Goal: Information Seeking & Learning: Learn about a topic

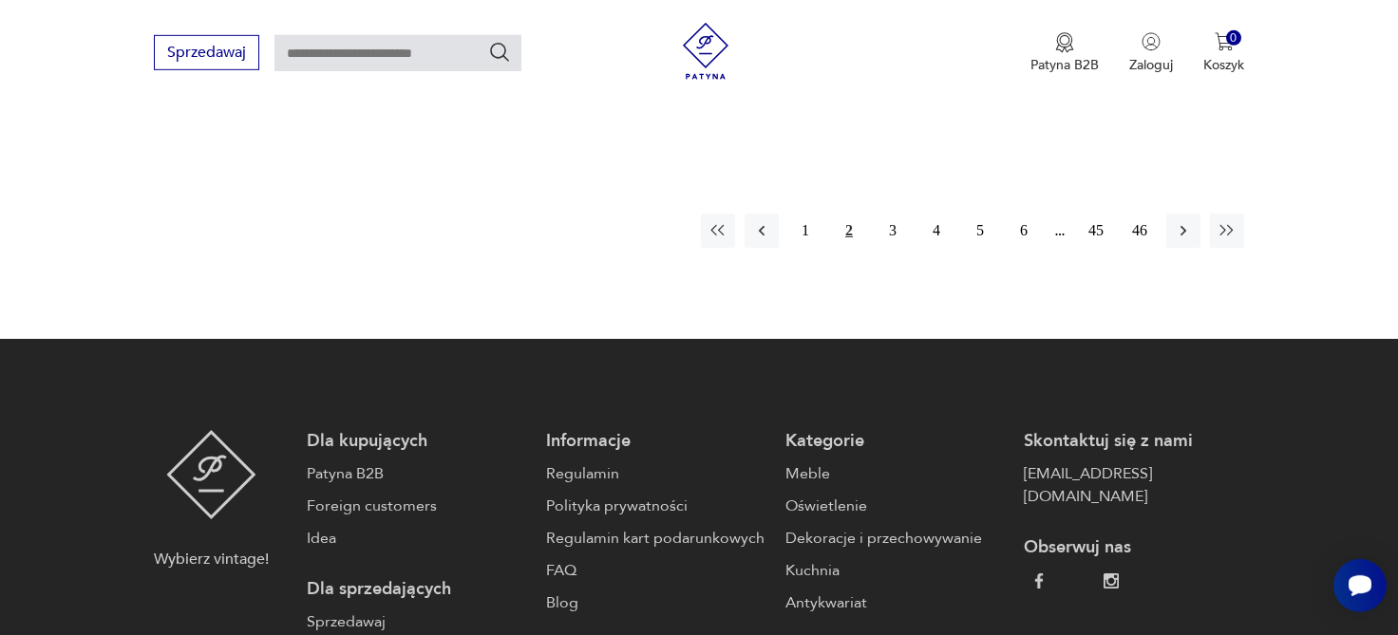
scroll to position [3170, 0]
click at [888, 214] on button "3" at bounding box center [893, 231] width 34 height 34
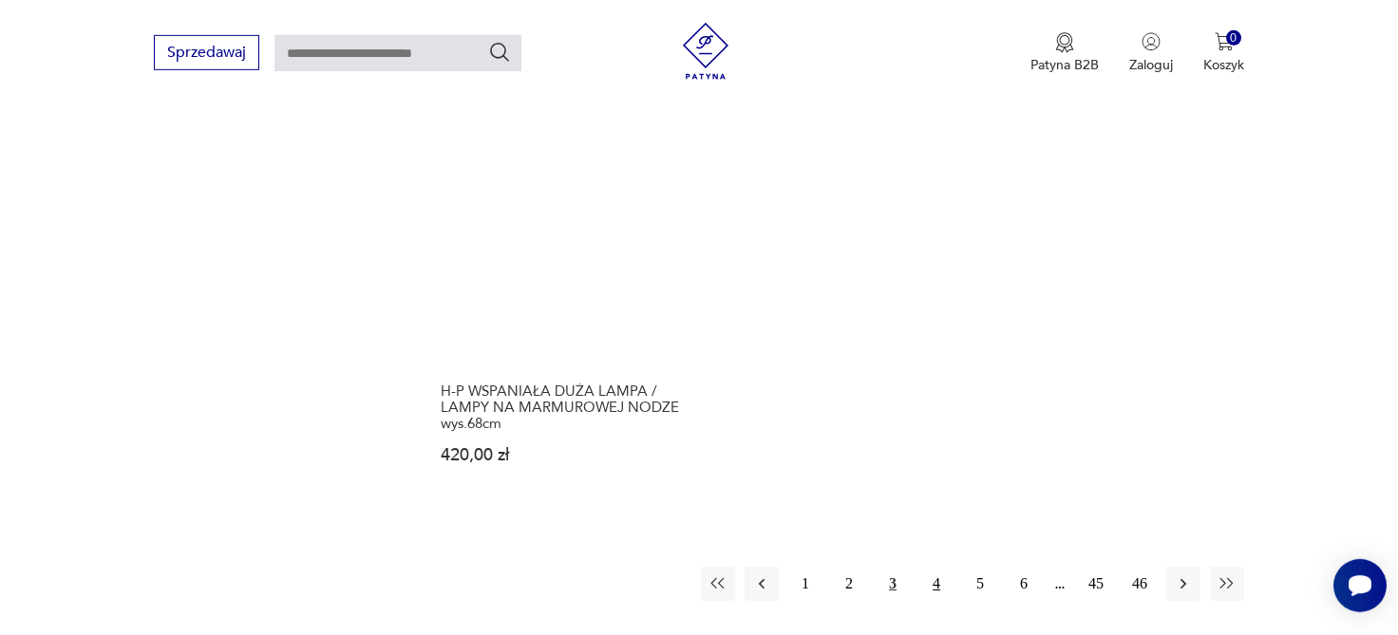
scroll to position [2855, 0]
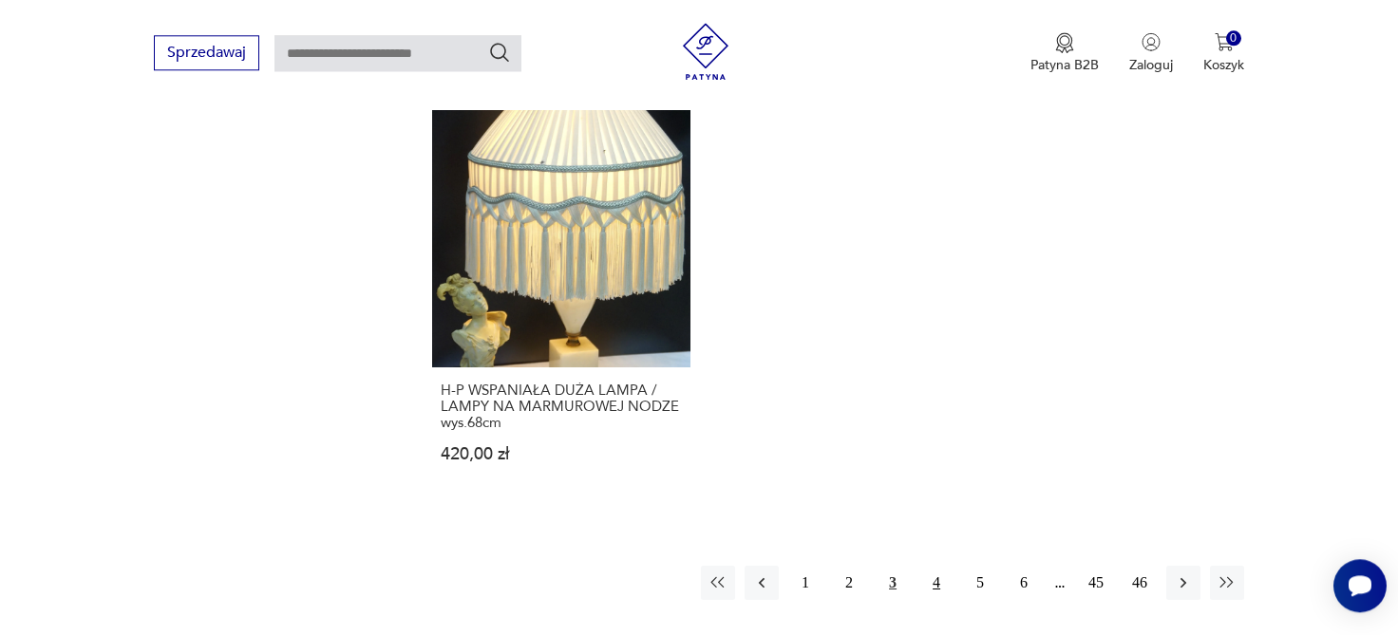
click at [936, 566] on button "4" at bounding box center [936, 583] width 34 height 34
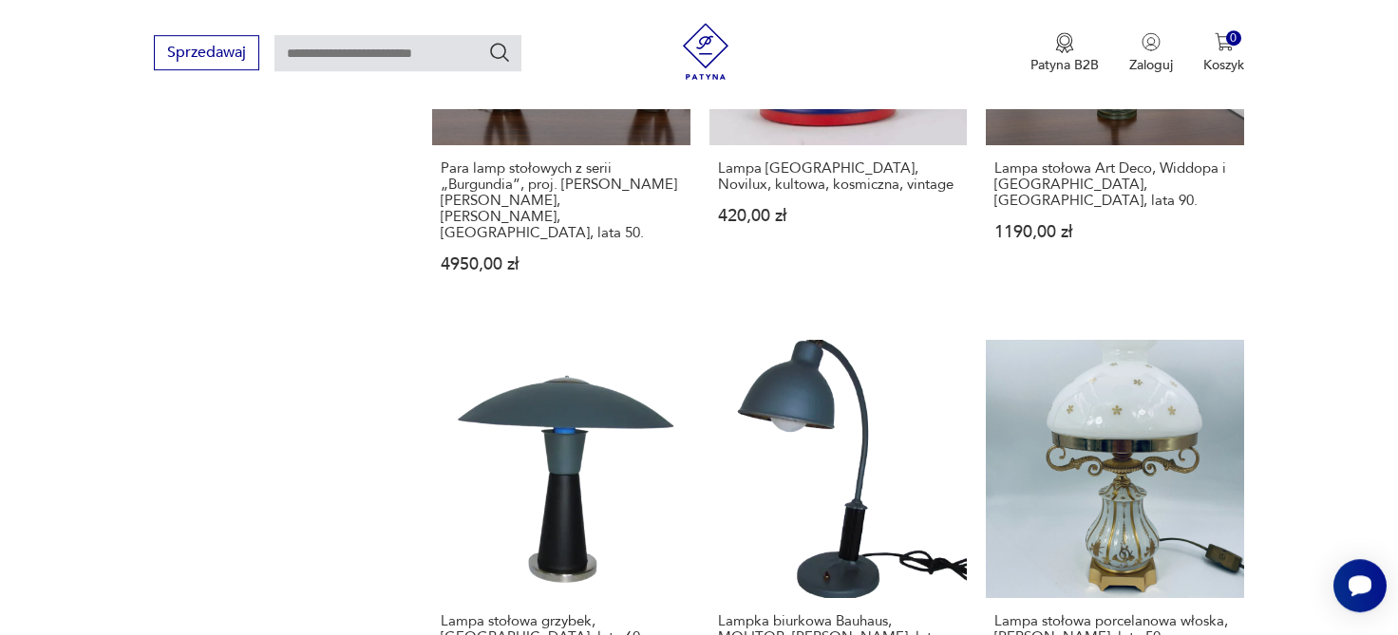
scroll to position [2228, 0]
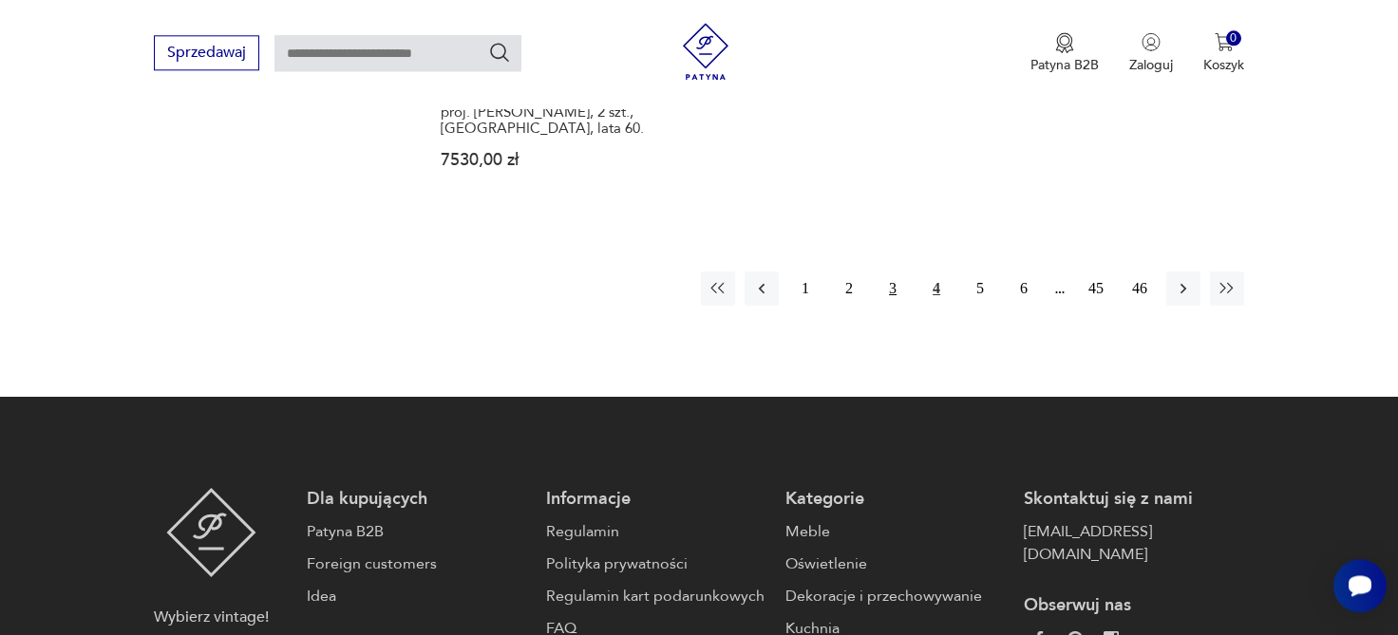
click at [890, 272] on button "3" at bounding box center [893, 289] width 34 height 34
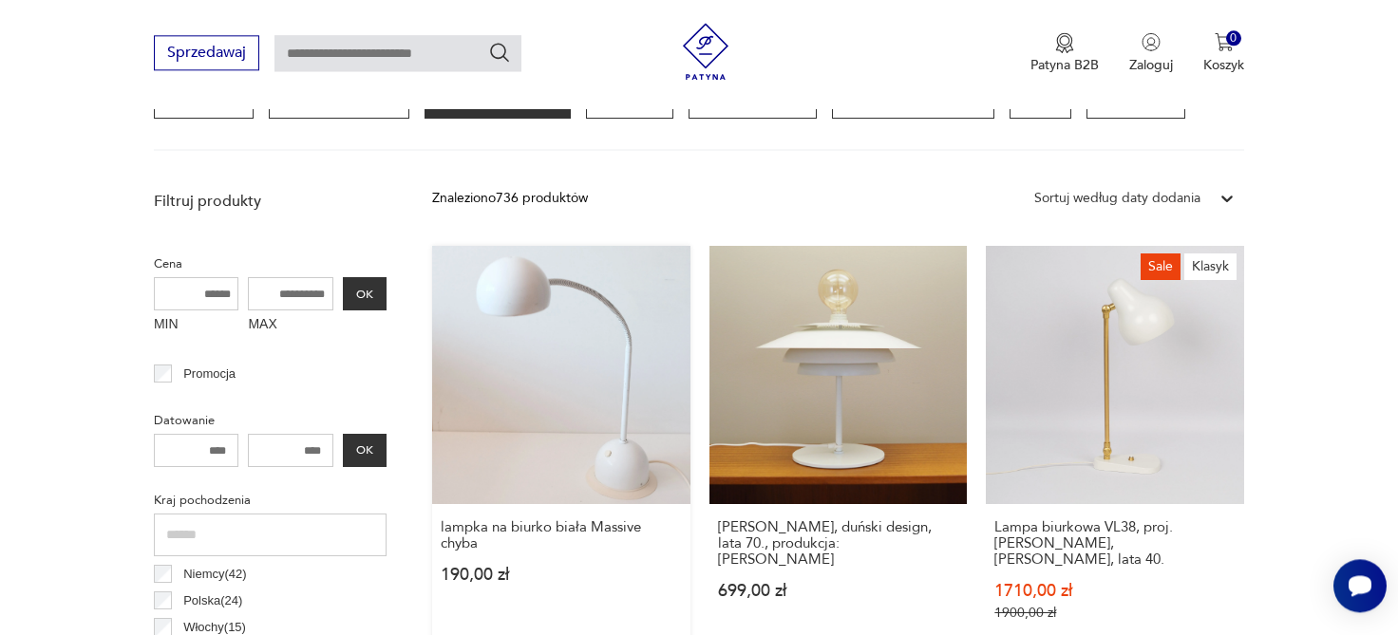
click at [583, 324] on link "lampka na biurko biała Massive chyba 190,00 zł" at bounding box center [561, 452] width 258 height 412
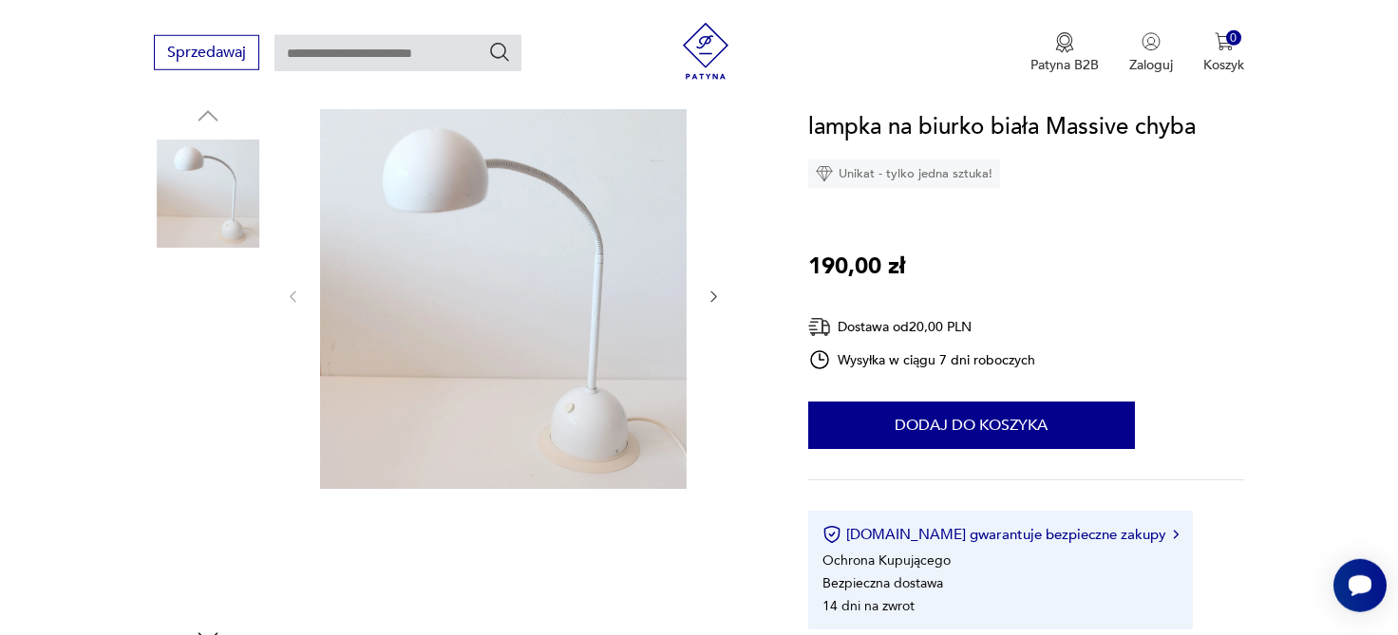
scroll to position [213, 0]
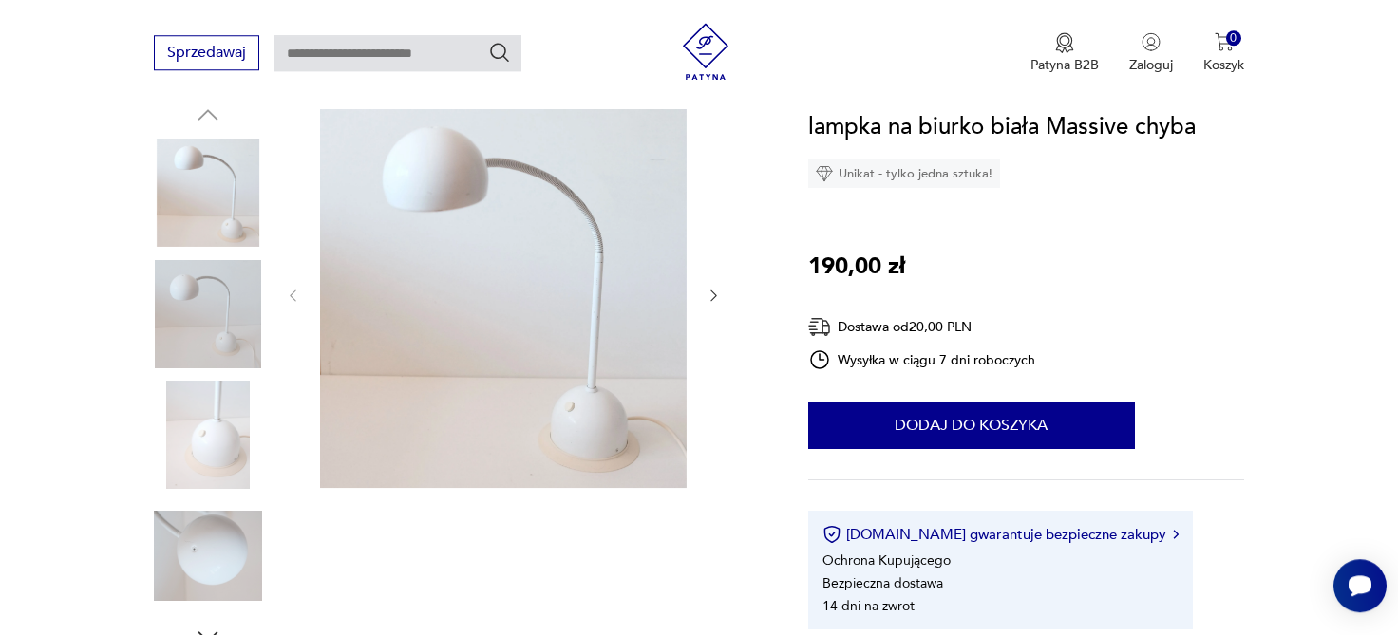
click at [706, 295] on div at bounding box center [503, 296] width 437 height 390
click at [713, 297] on icon "button" at bounding box center [713, 296] width 6 height 11
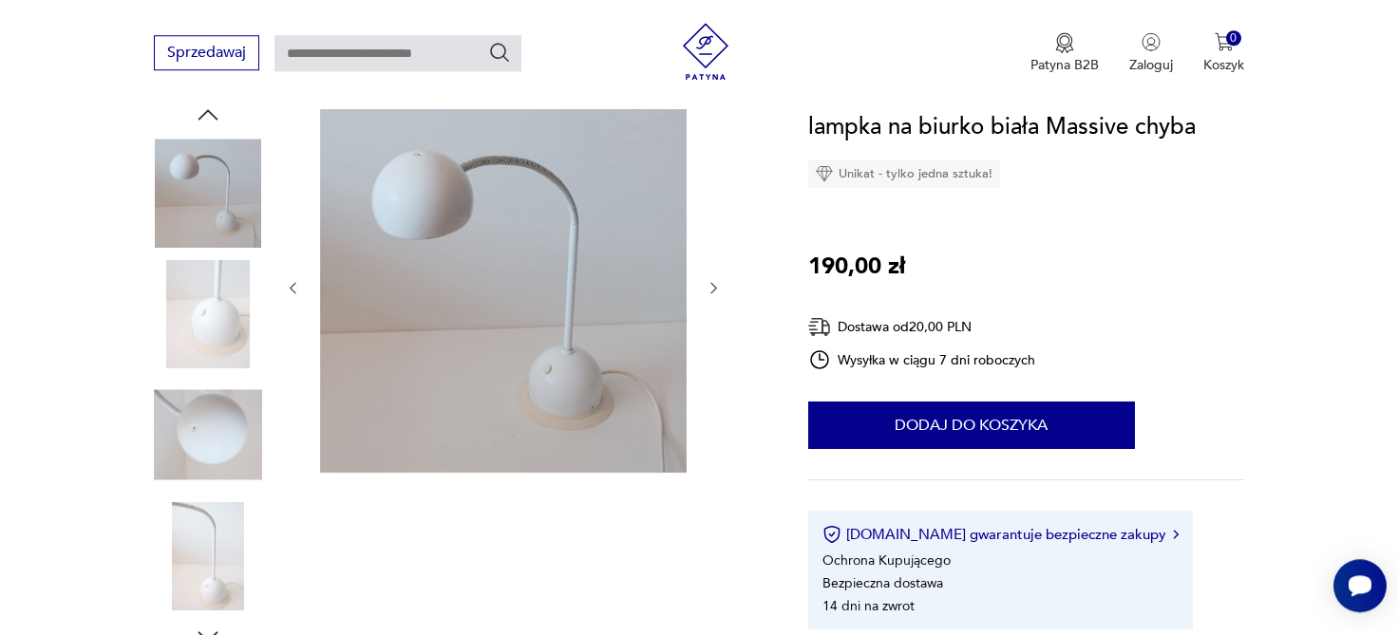
click at [713, 297] on div at bounding box center [503, 288] width 437 height 375
click at [717, 292] on icon "button" at bounding box center [714, 288] width 16 height 16
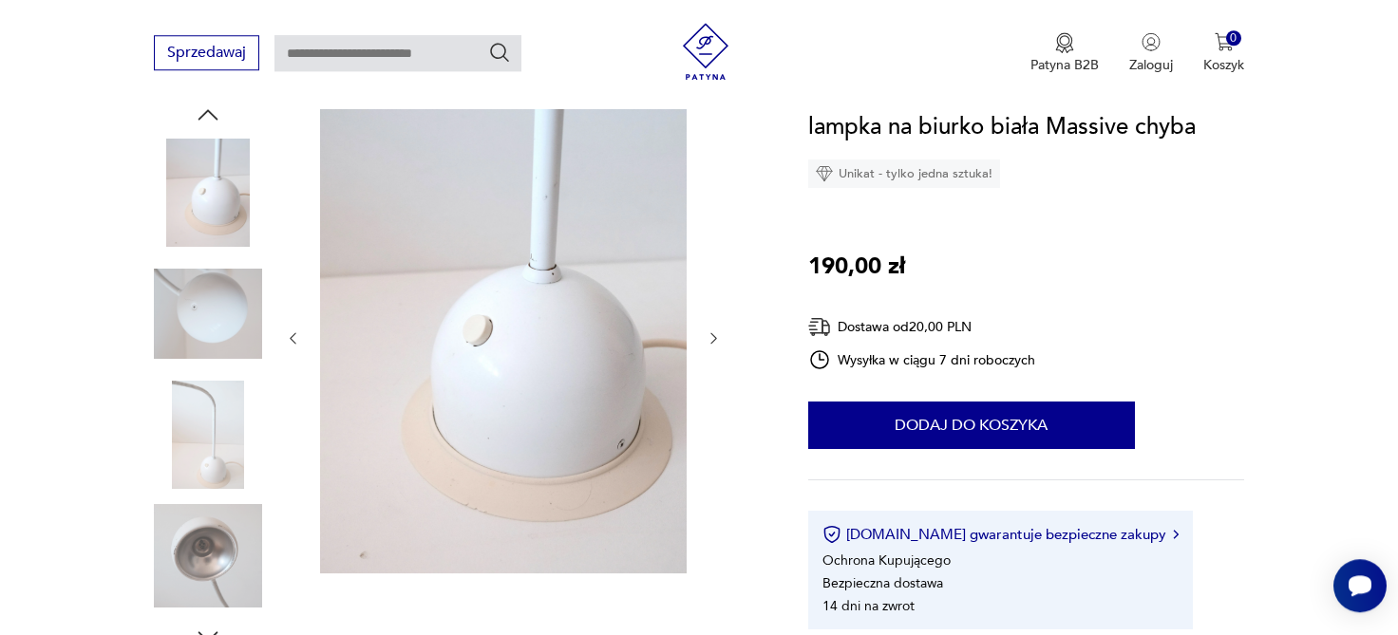
click at [711, 335] on icon "button" at bounding box center [714, 338] width 16 height 16
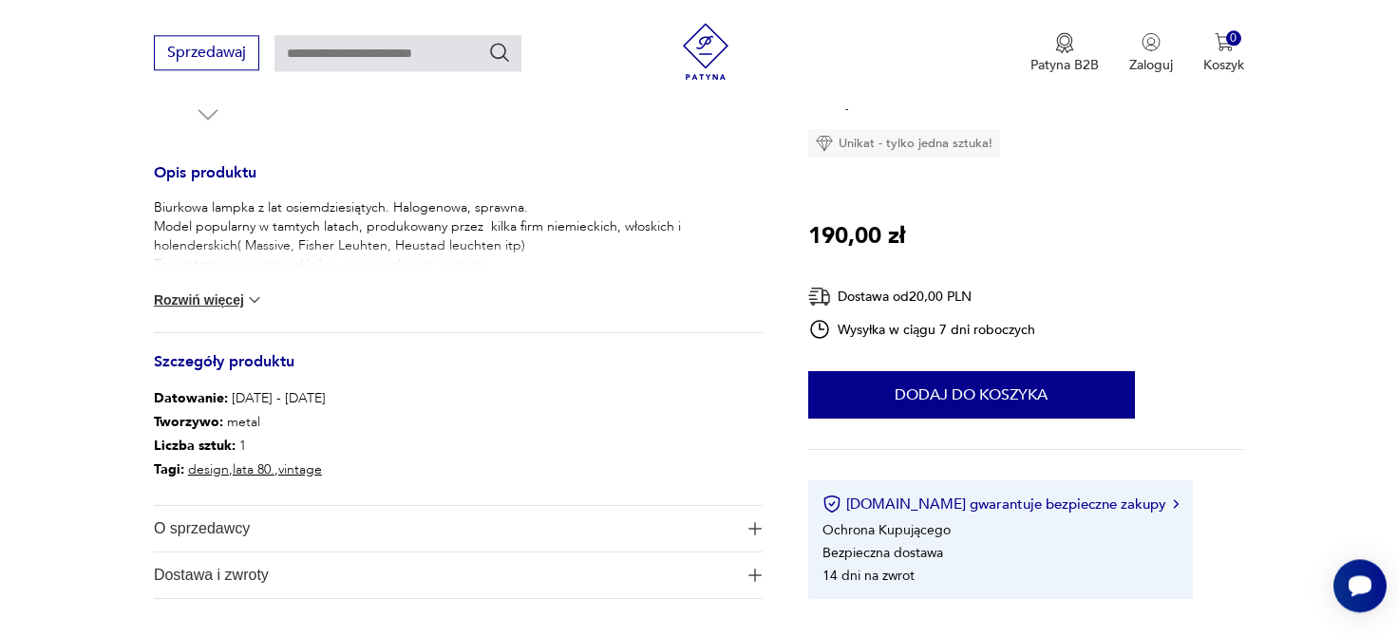
scroll to position [736, 0]
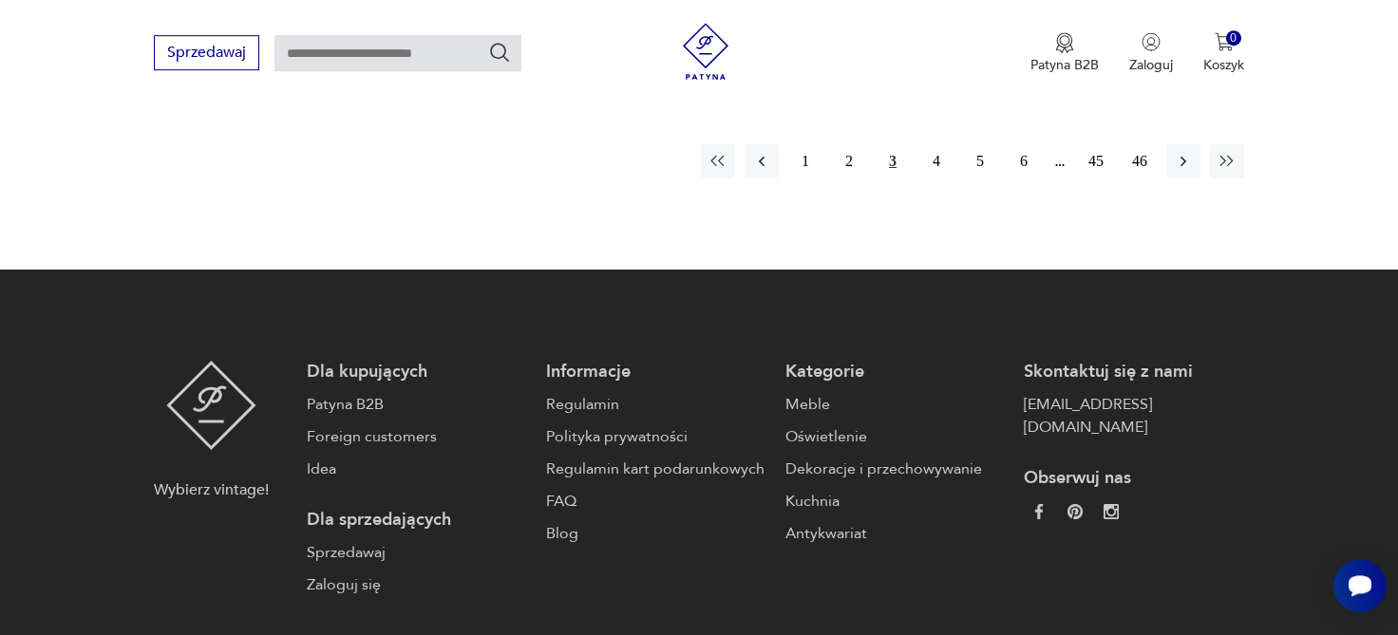
scroll to position [3277, 0]
click at [930, 144] on button "4" at bounding box center [936, 161] width 34 height 34
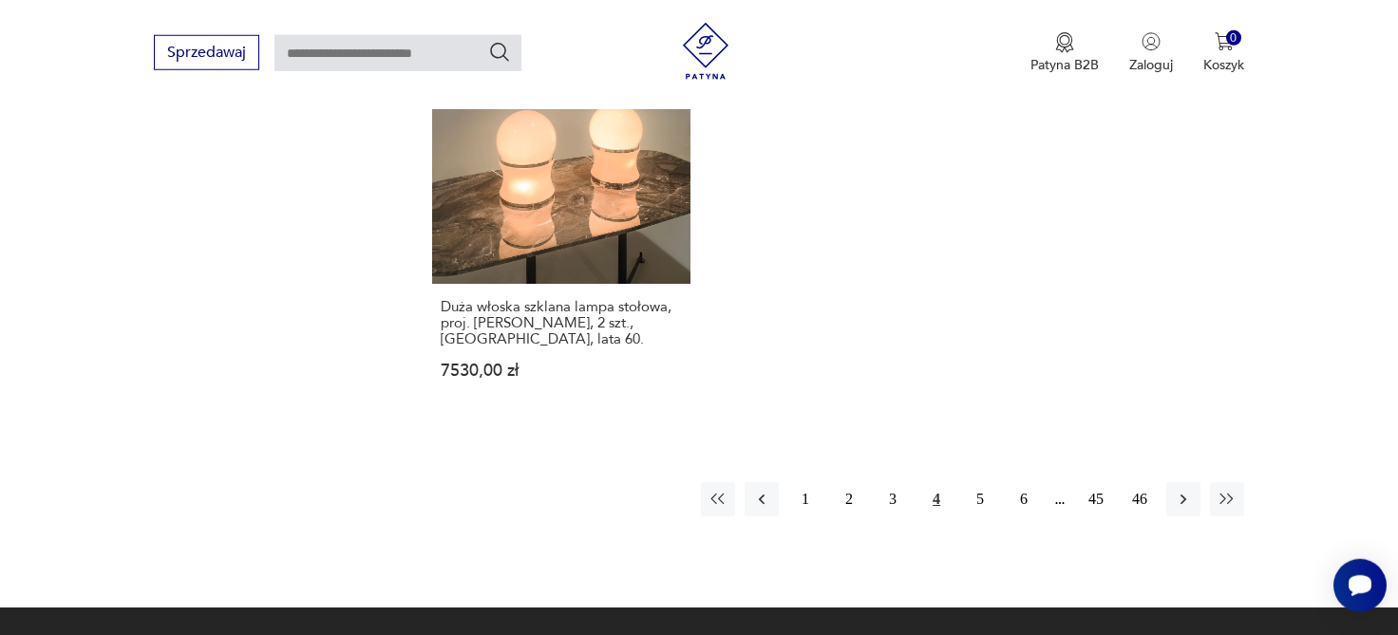
scroll to position [2961, 0]
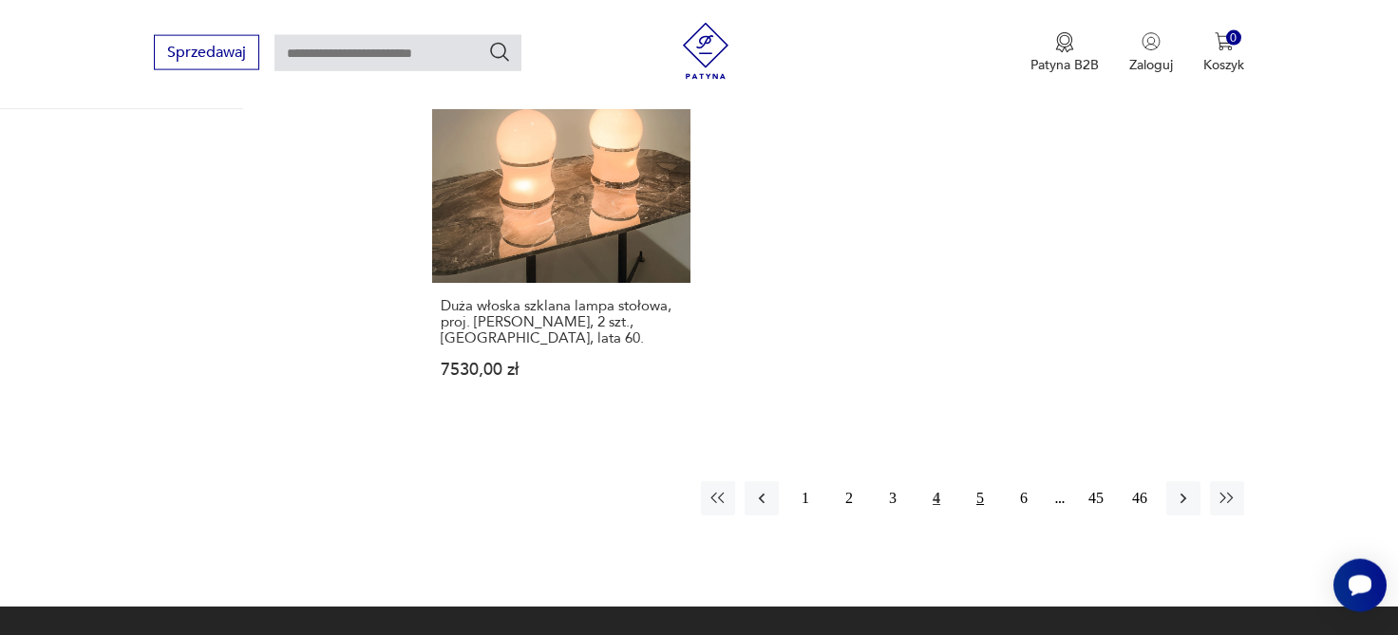
click at [978, 481] on button "5" at bounding box center [980, 498] width 34 height 34
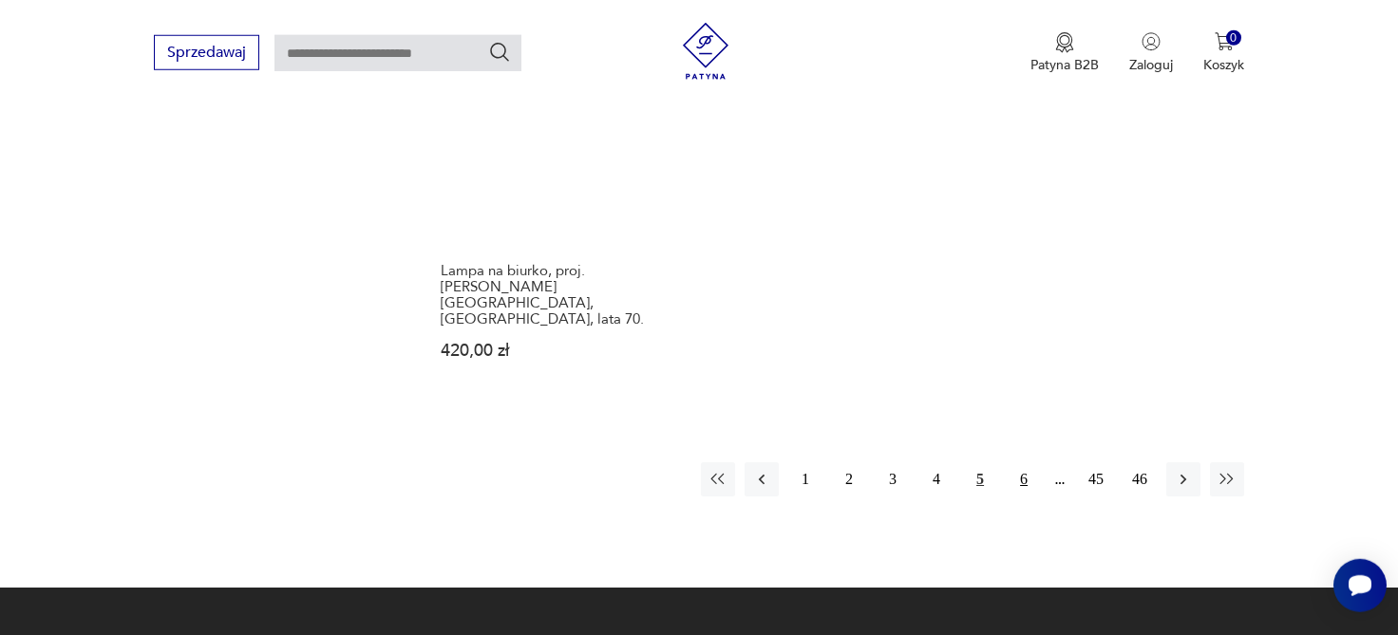
scroll to position [2960, 0]
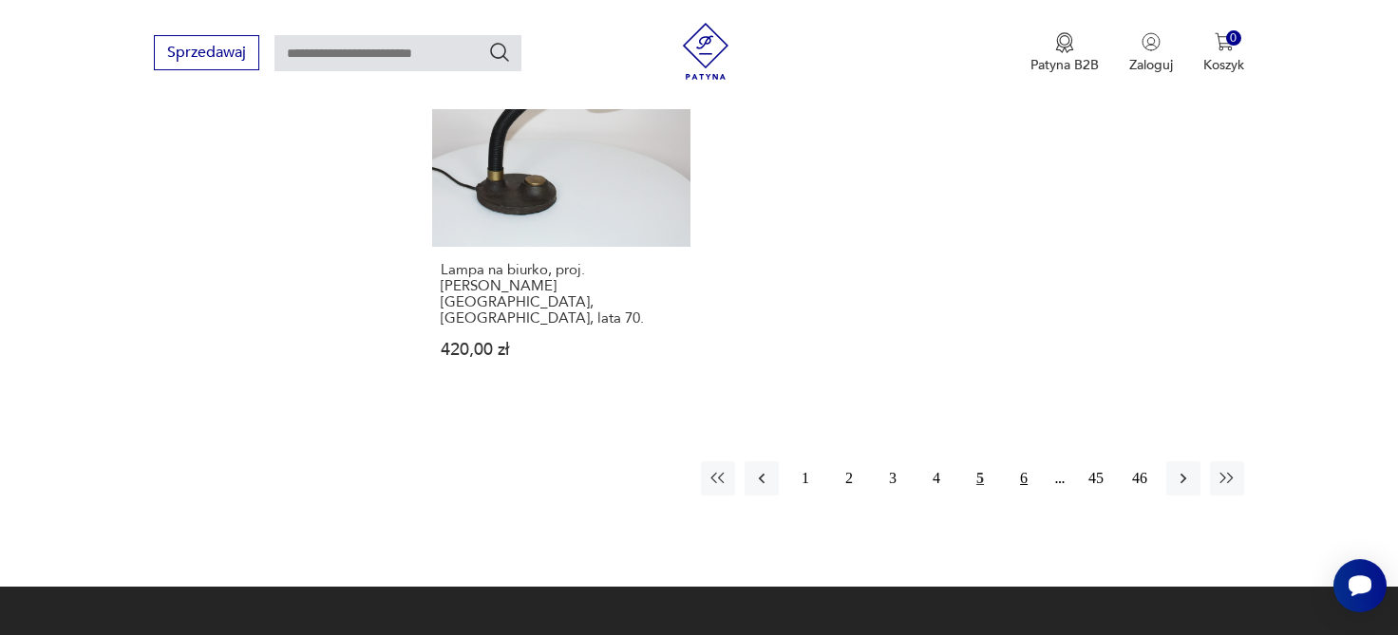
click at [1023, 461] on button "6" at bounding box center [1024, 478] width 34 height 34
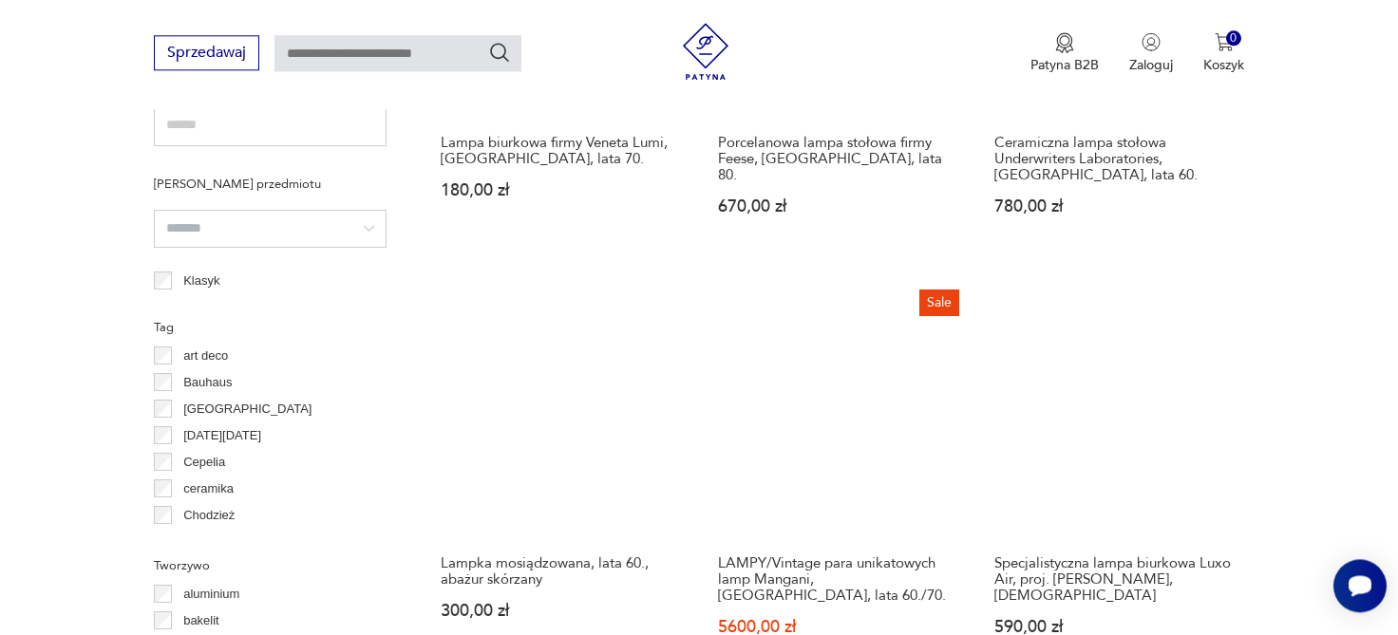
scroll to position [1380, 0]
